Goal: Information Seeking & Learning: Learn about a topic

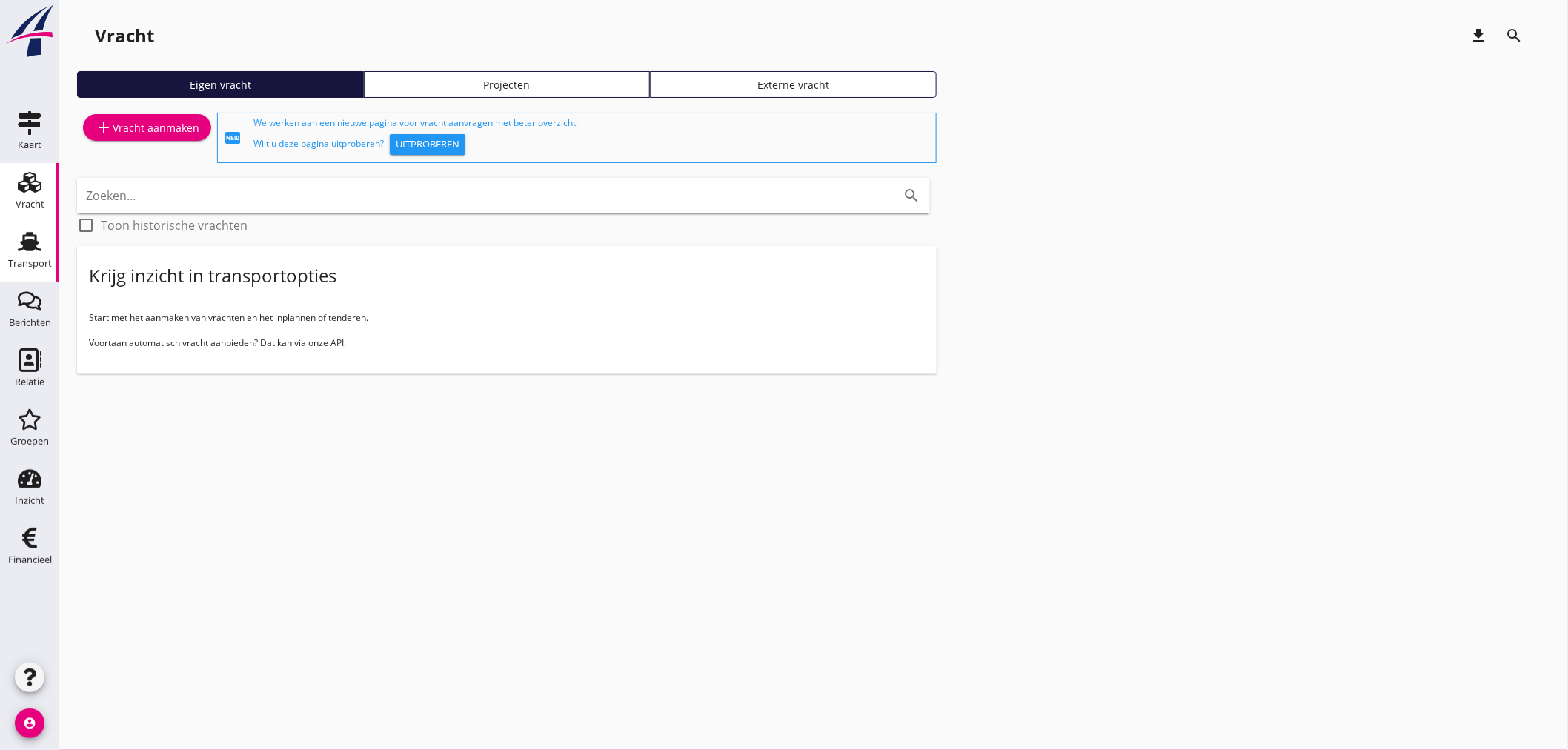
click at [40, 246] on icon "Transport" at bounding box center [30, 242] width 24 height 24
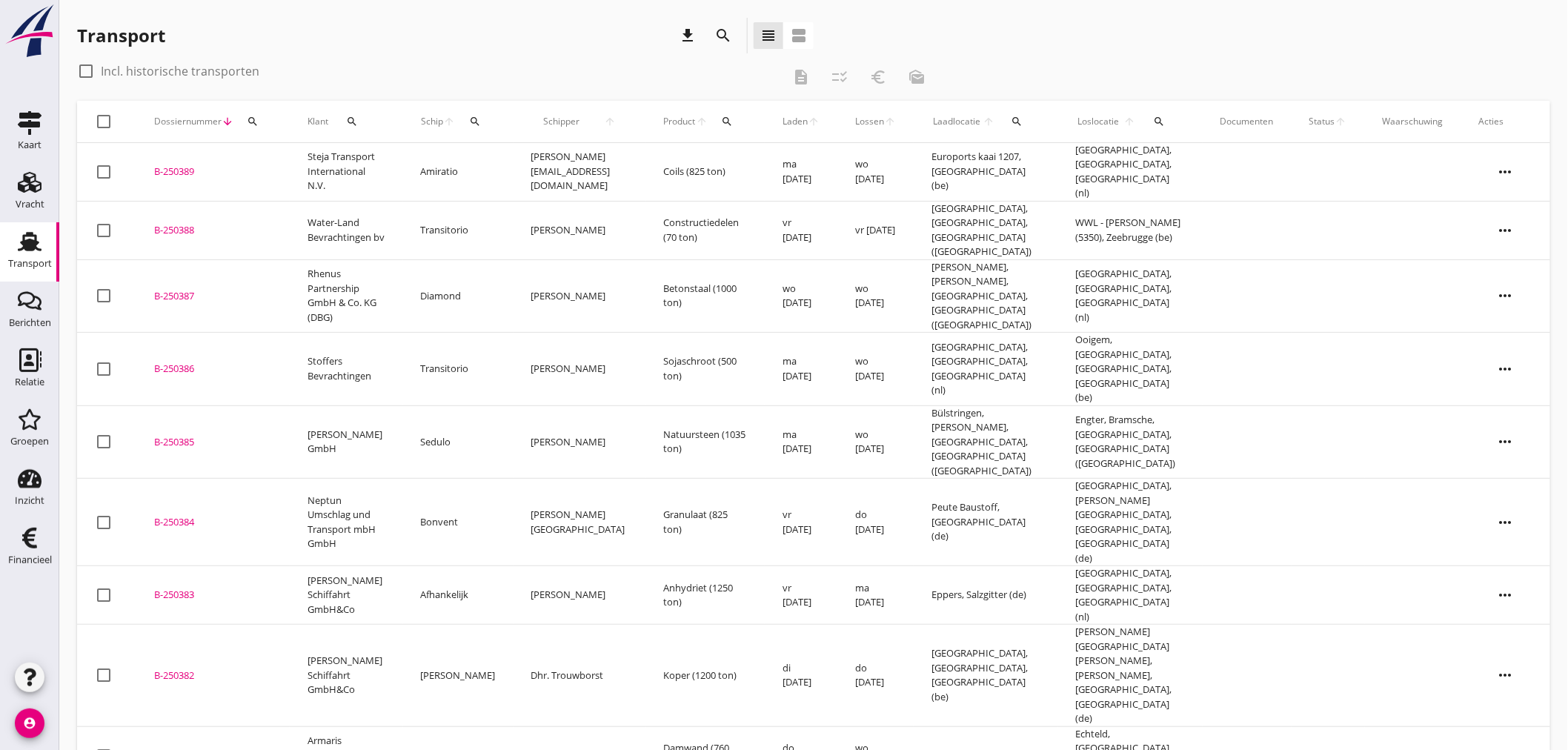
click at [249, 289] on div "B-250387" at bounding box center [213, 296] width 118 height 15
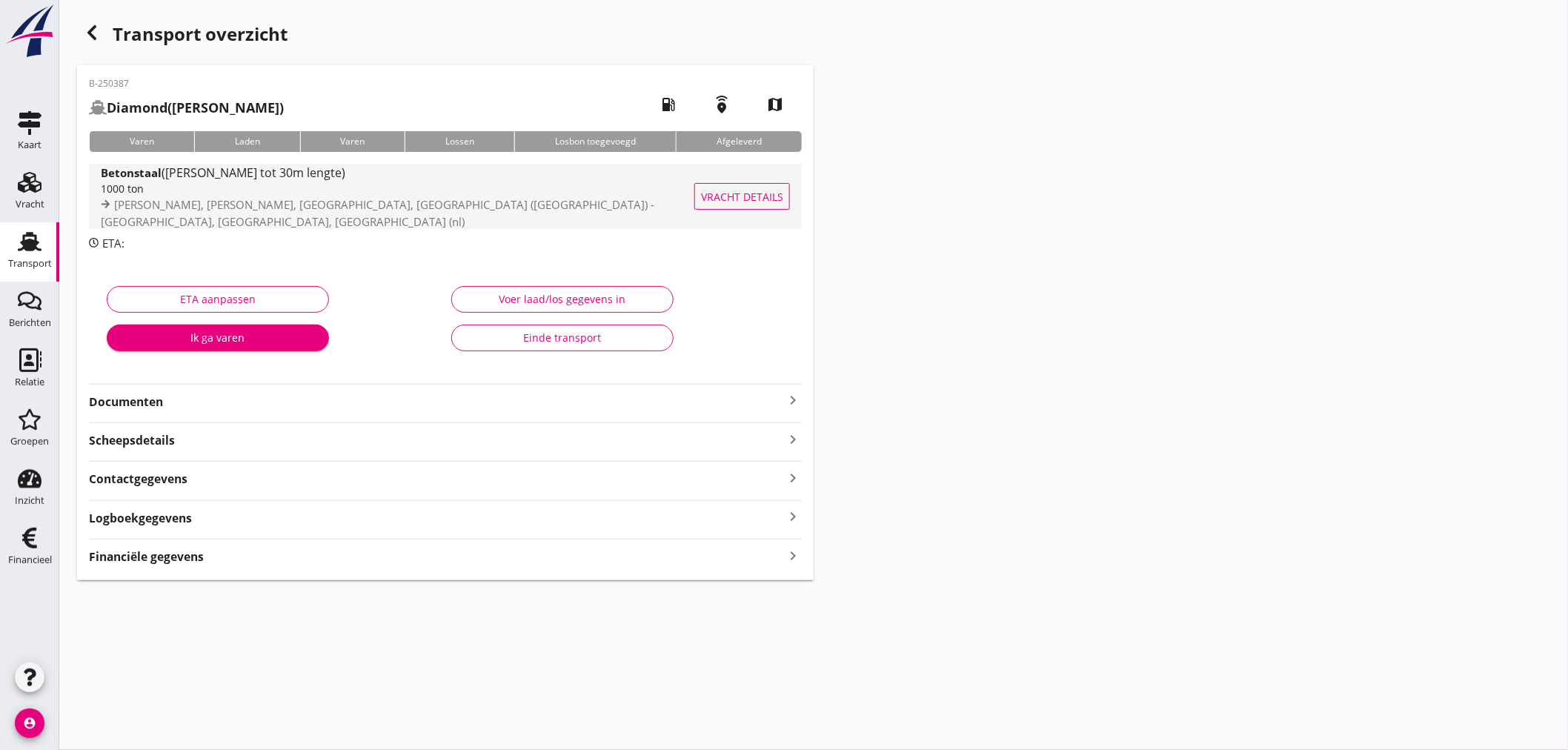
click at [156, 179] on strong "Betonstaal" at bounding box center [131, 172] width 60 height 15
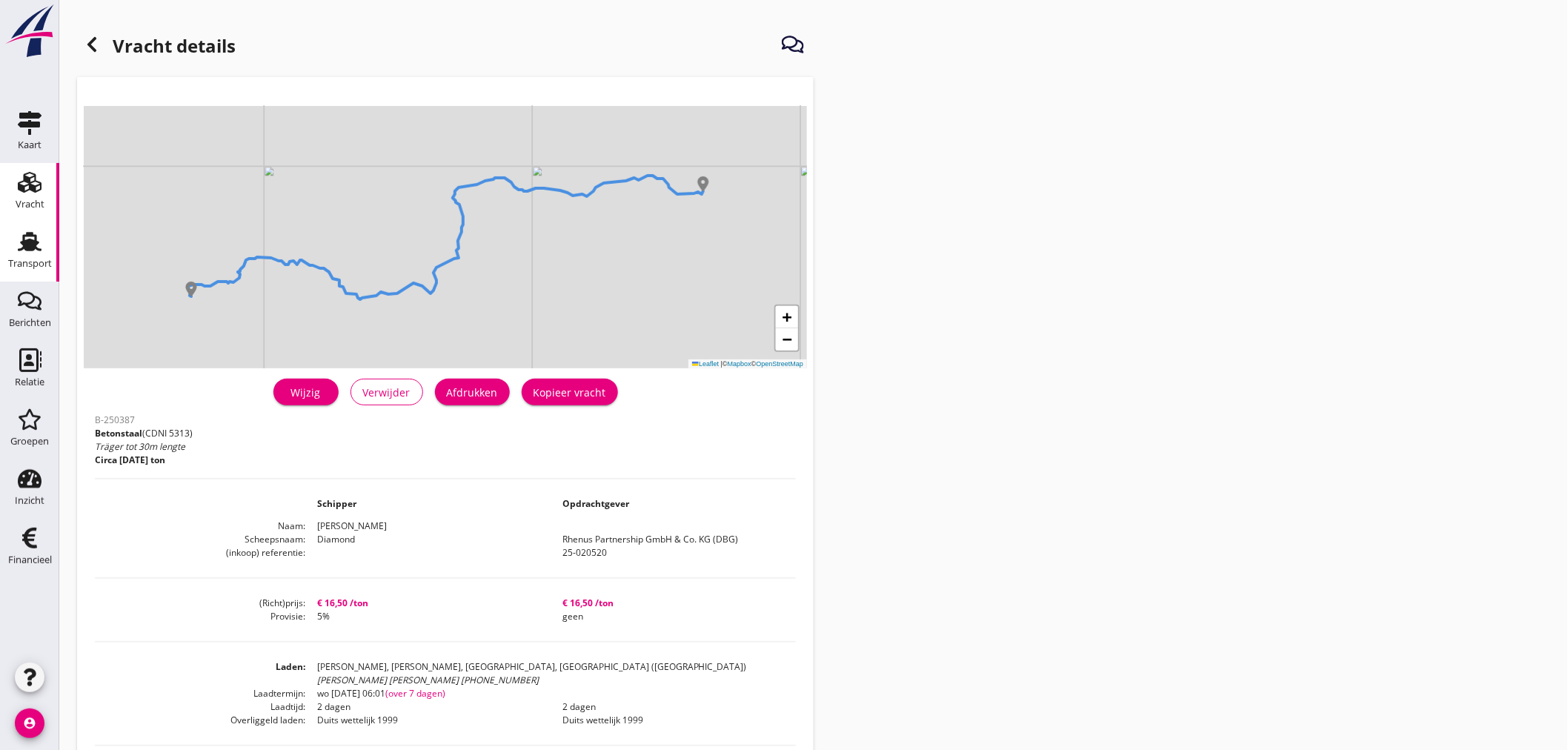
click at [33, 245] on use at bounding box center [30, 241] width 24 height 19
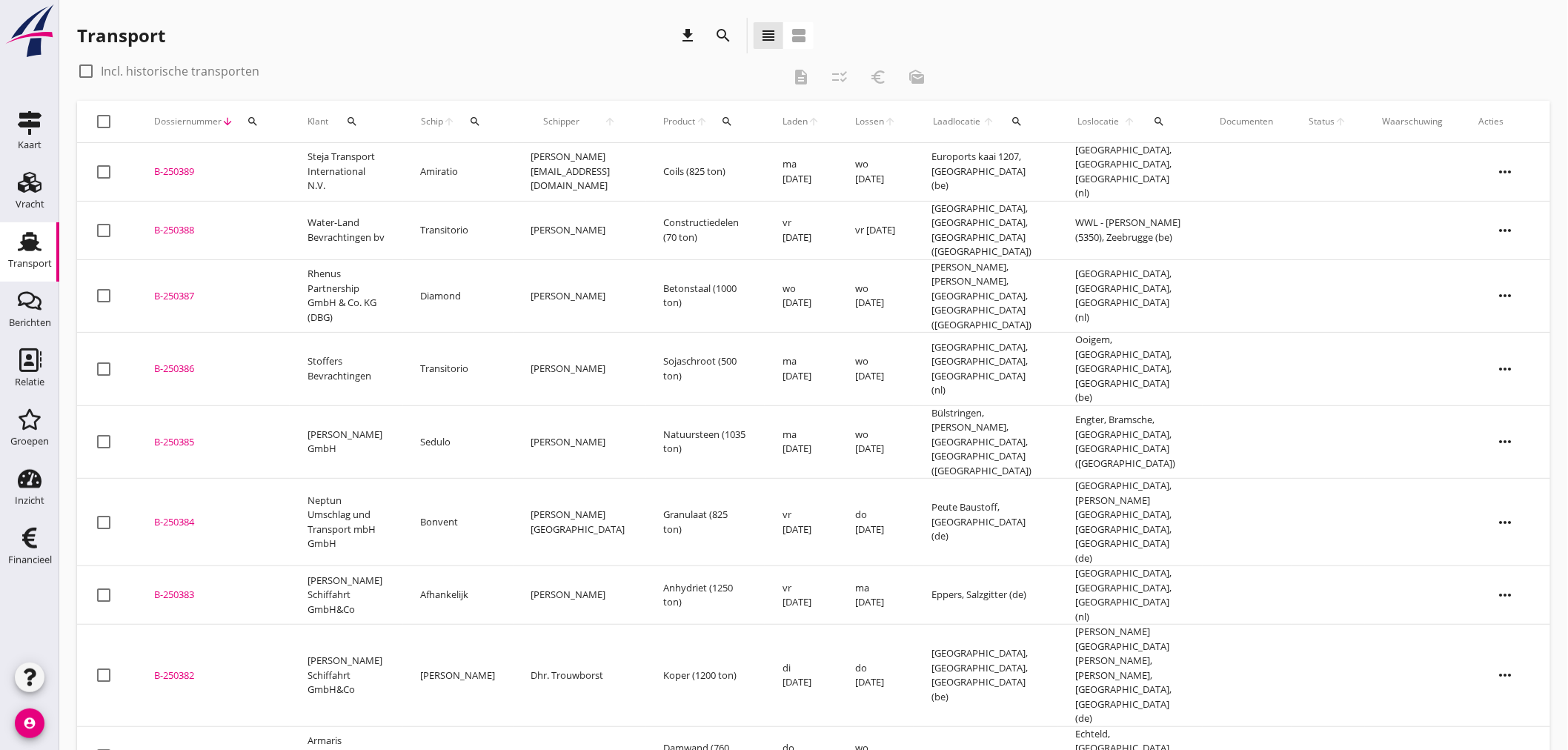
click at [237, 223] on div "B-250388" at bounding box center [213, 230] width 118 height 15
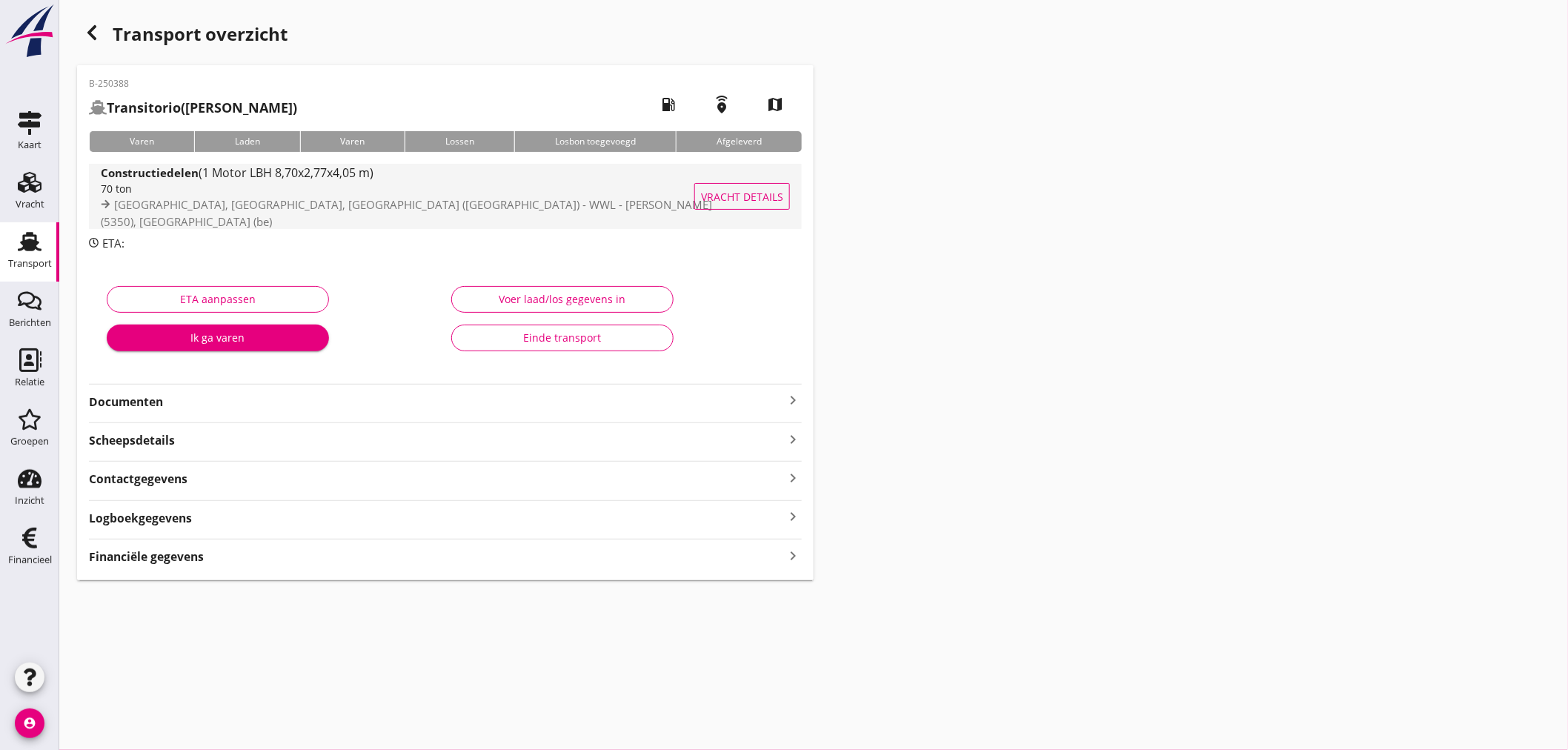
drag, startPoint x: 192, startPoint y: 203, endPoint x: 98, endPoint y: 198, distance: 94.1
click at [192, 196] on div "70 ton" at bounding box center [408, 188] width 615 height 16
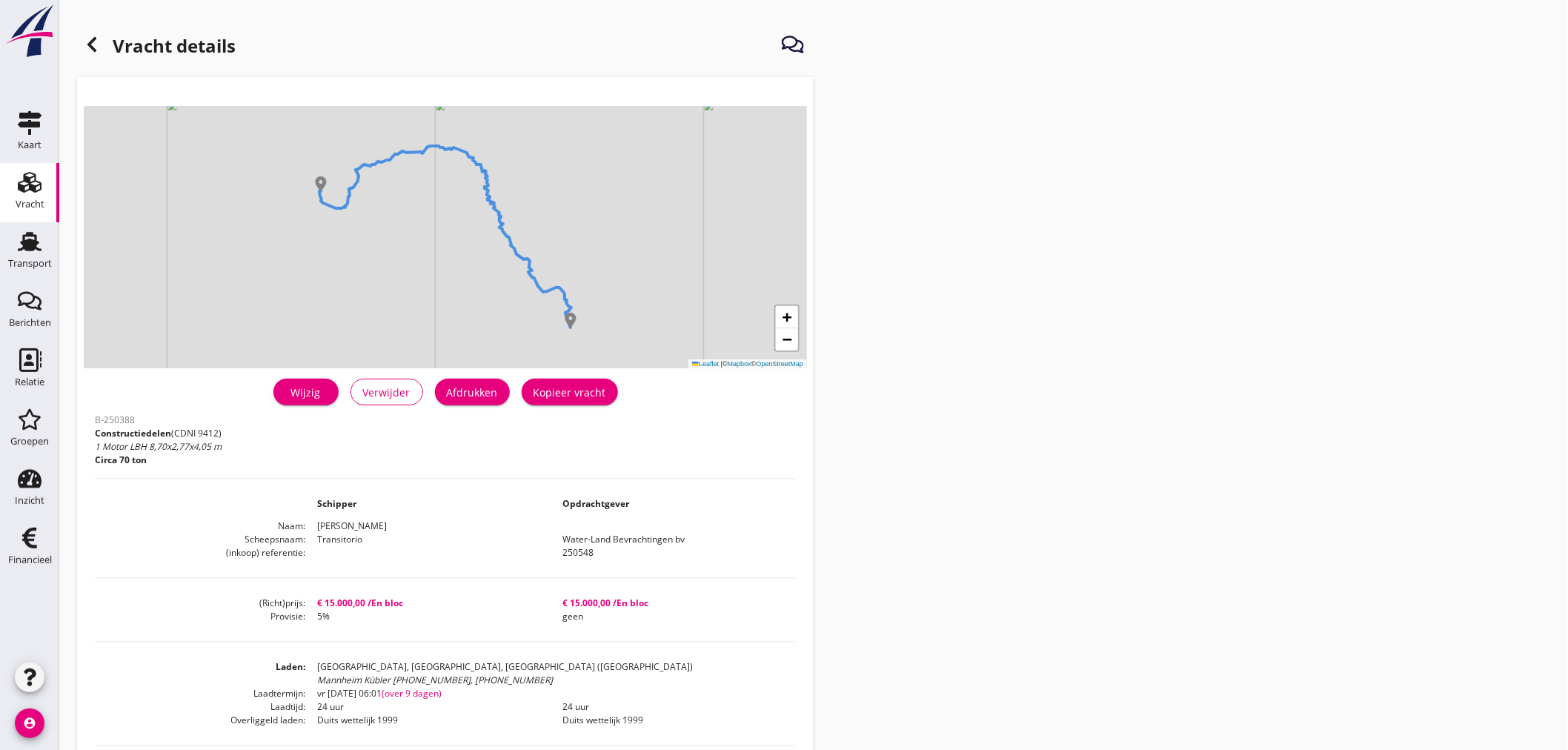
drag, startPoint x: 40, startPoint y: 260, endPoint x: 15, endPoint y: 220, distance: 47.2
click at [40, 260] on div "Transport" at bounding box center [30, 264] width 44 height 10
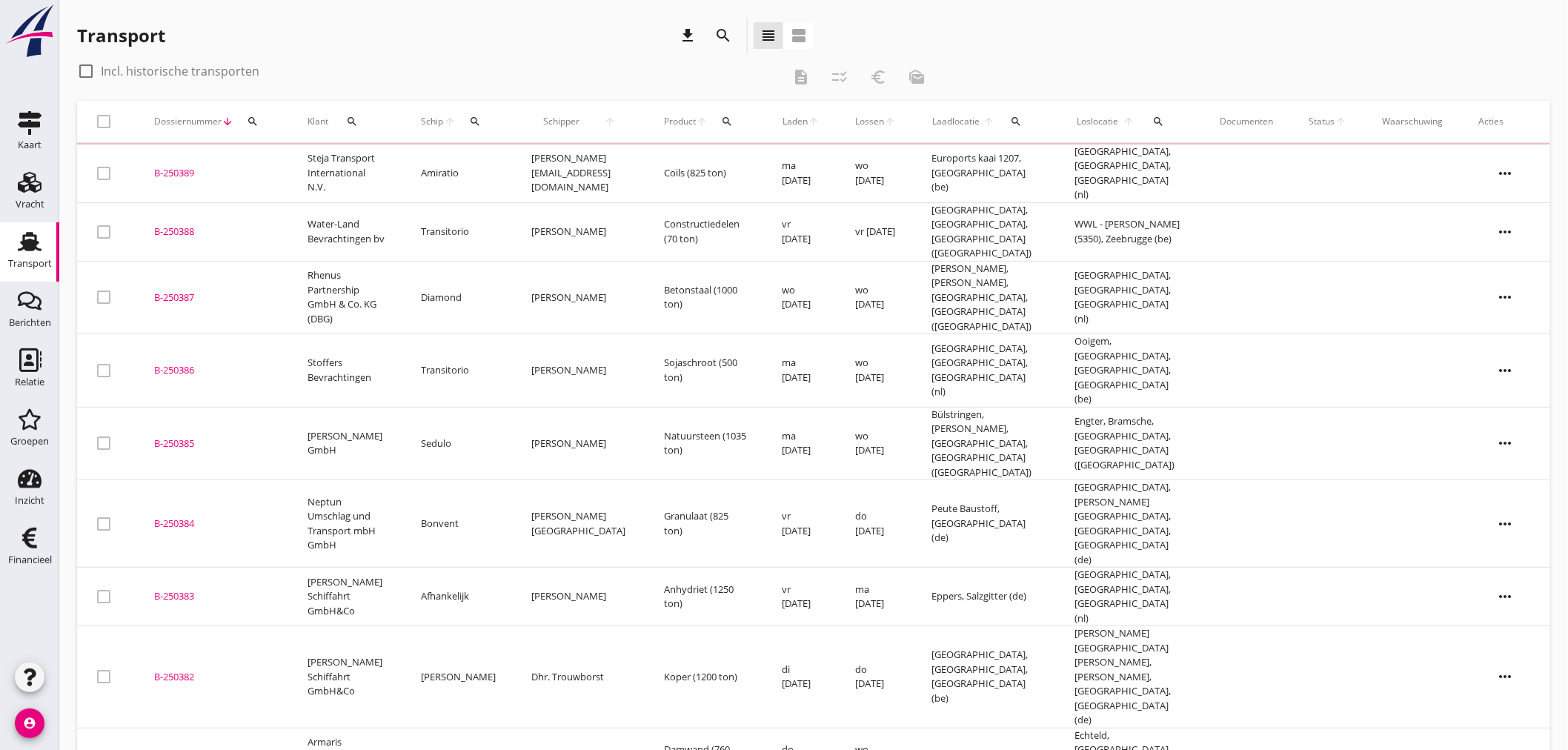
click at [475, 167] on td "Amiratio" at bounding box center [458, 173] width 110 height 58
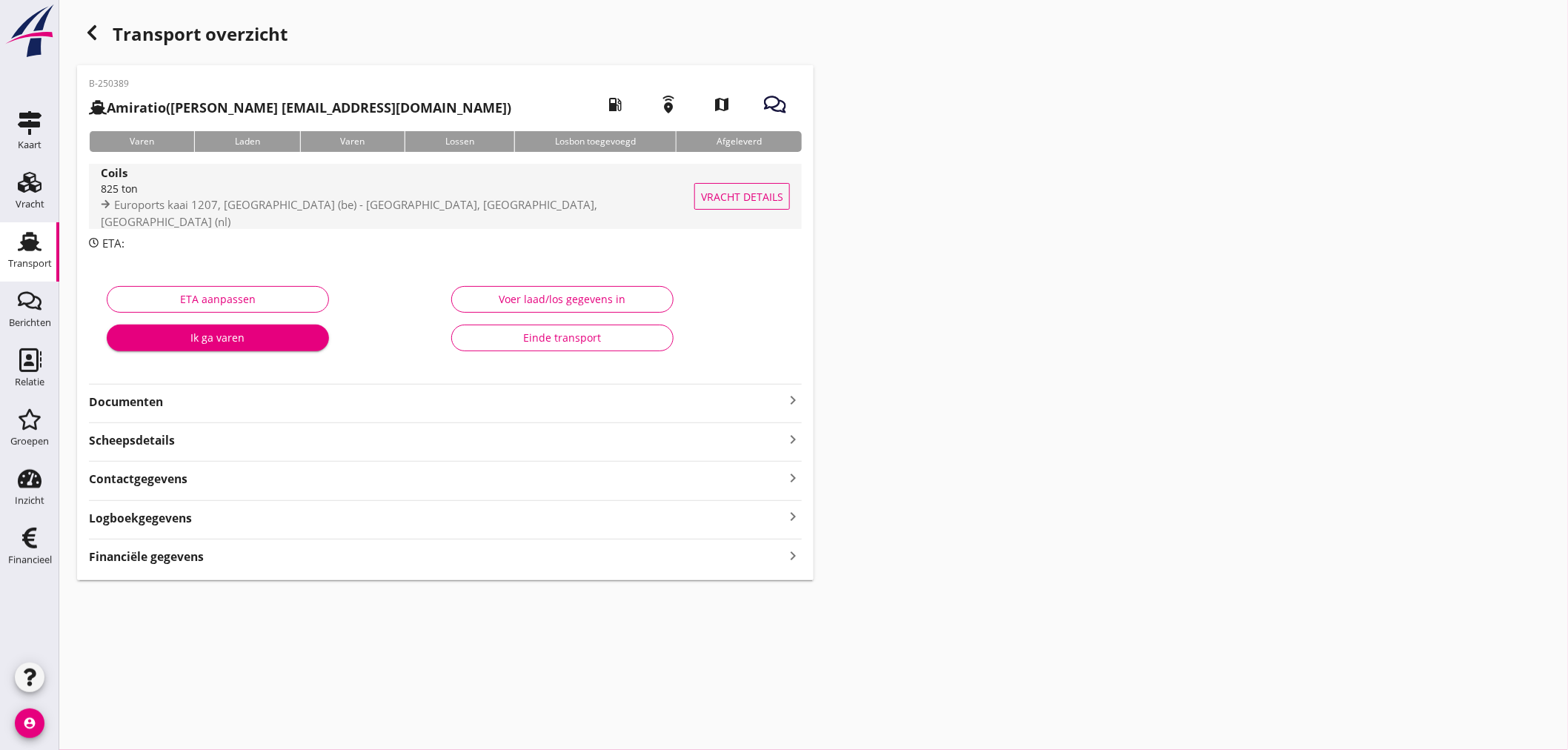
click at [210, 189] on div "825 ton" at bounding box center [399, 188] width 598 height 16
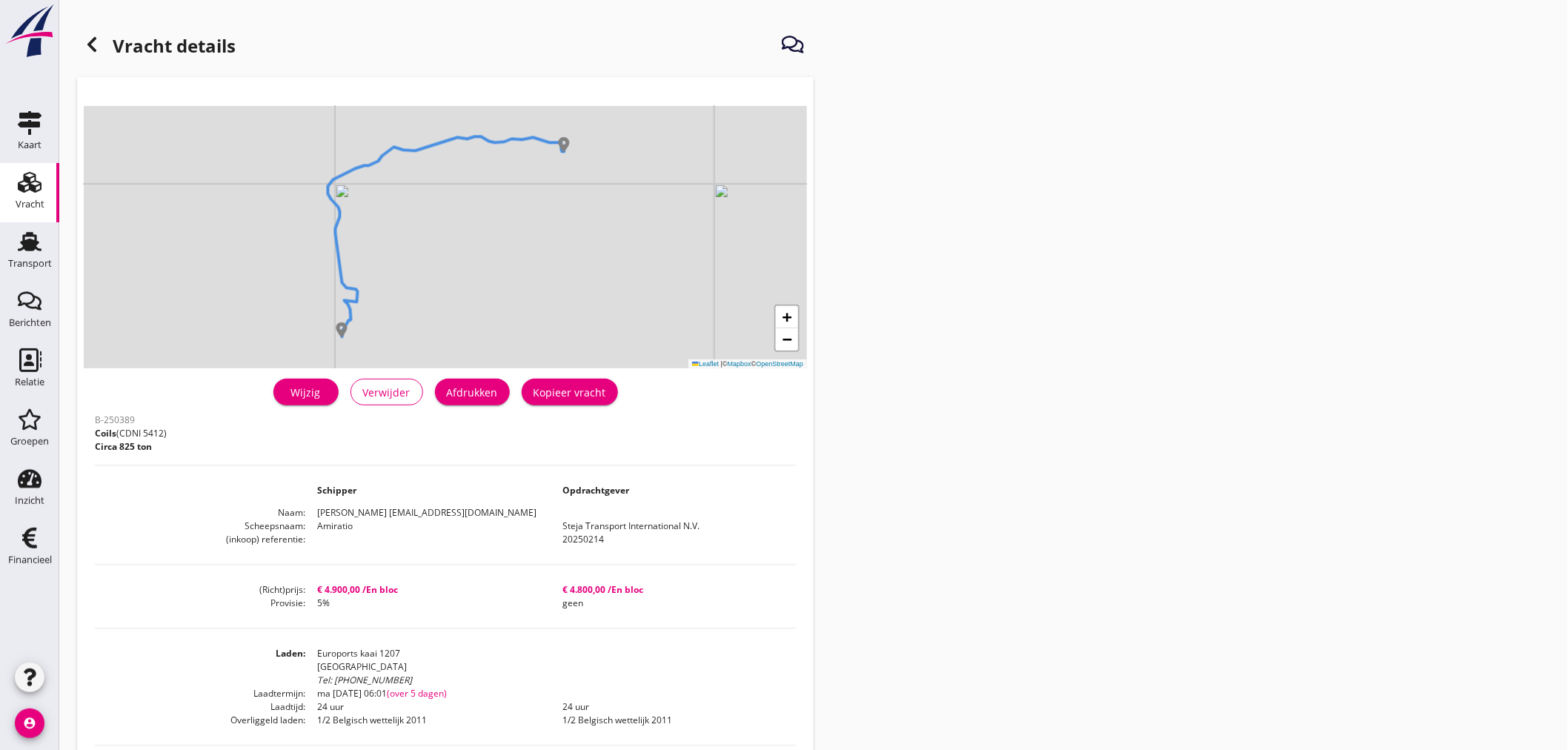
scroll to position [234, 0]
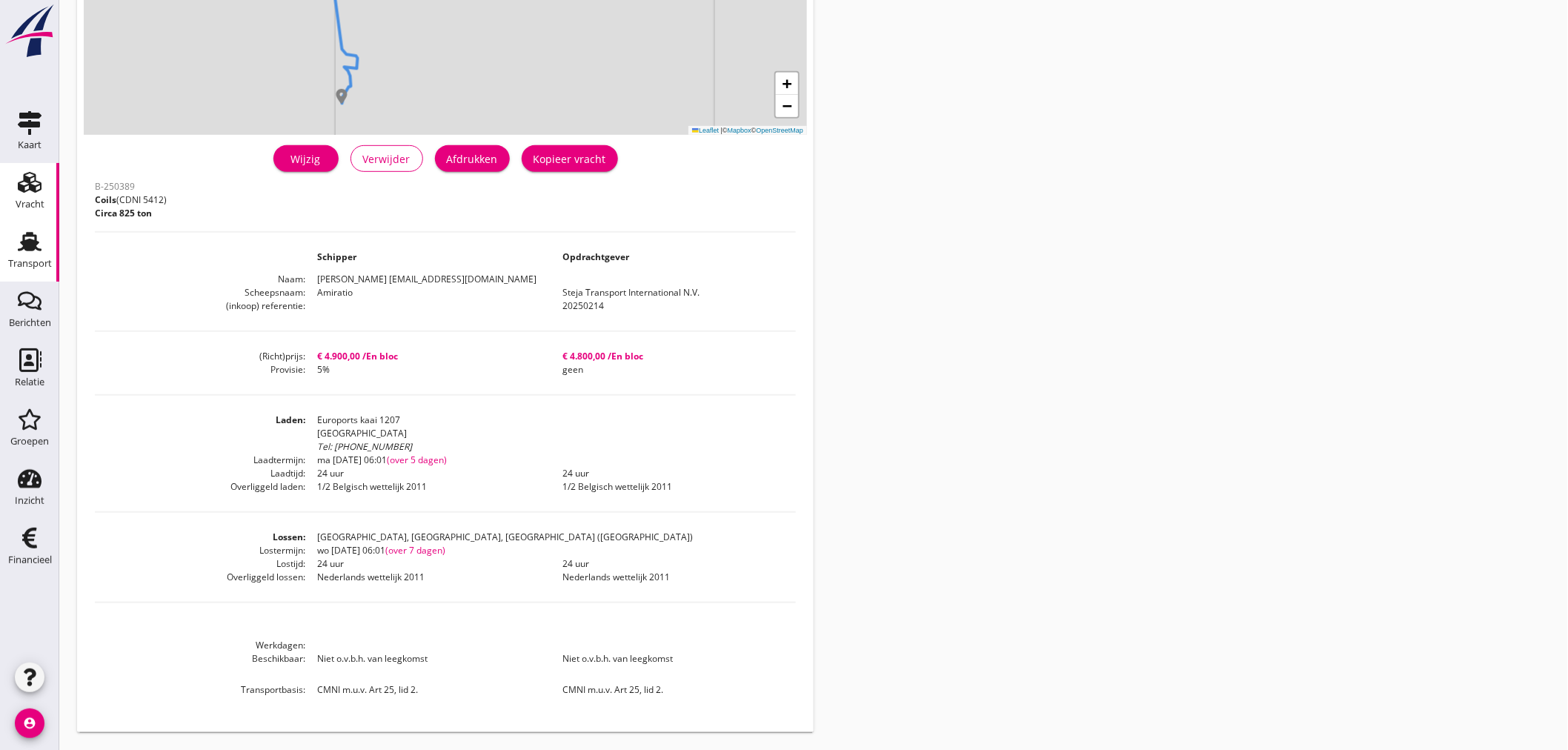
drag, startPoint x: 26, startPoint y: 260, endPoint x: 26, endPoint y: 247, distance: 13.0
click at [26, 260] on div "Transport" at bounding box center [30, 264] width 44 height 10
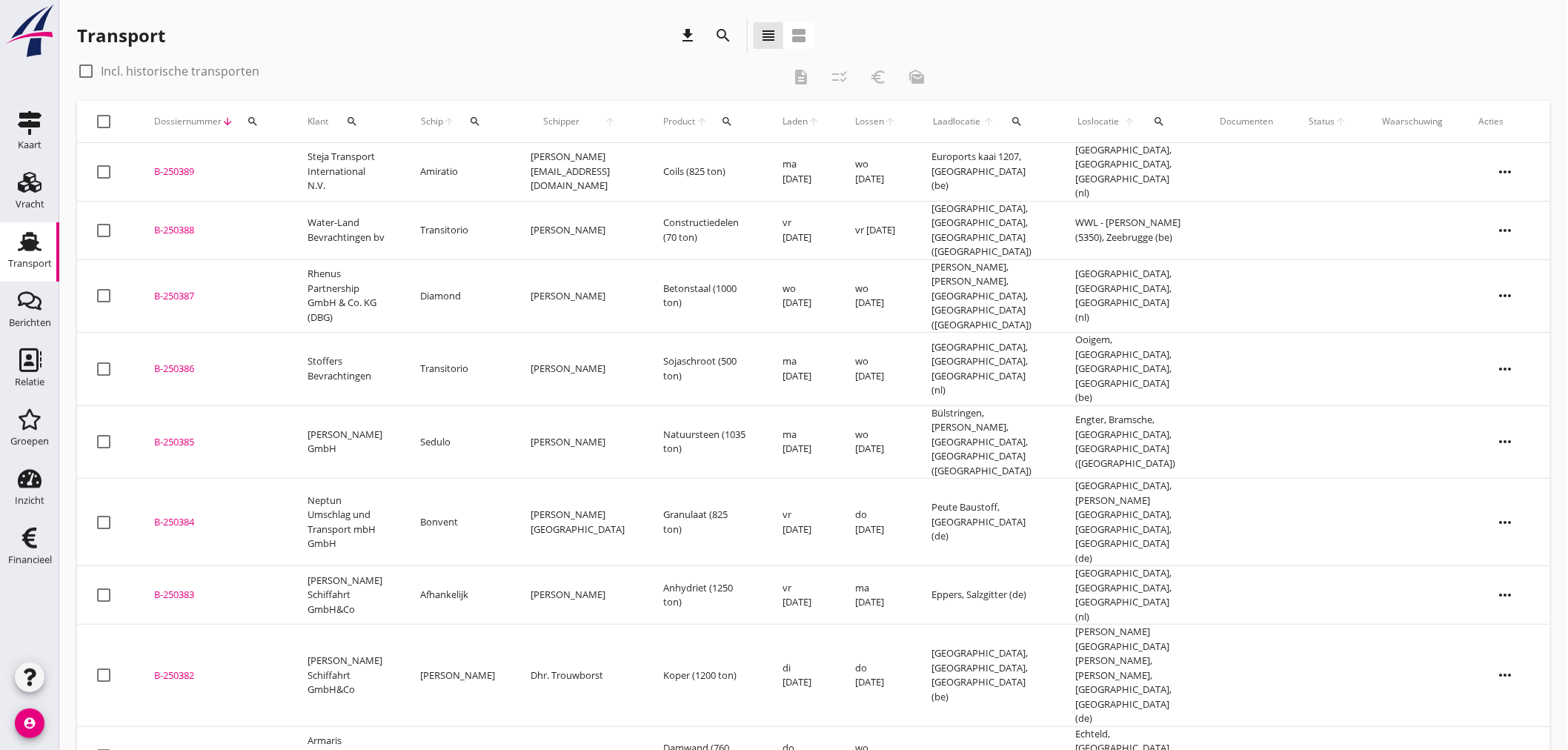
click at [36, 721] on icon "account_circle" at bounding box center [30, 723] width 30 height 30
click at [81, 714] on div "Uitloggen" at bounding box center [112, 717] width 63 height 18
